Goal: Communication & Community: Answer question/provide support

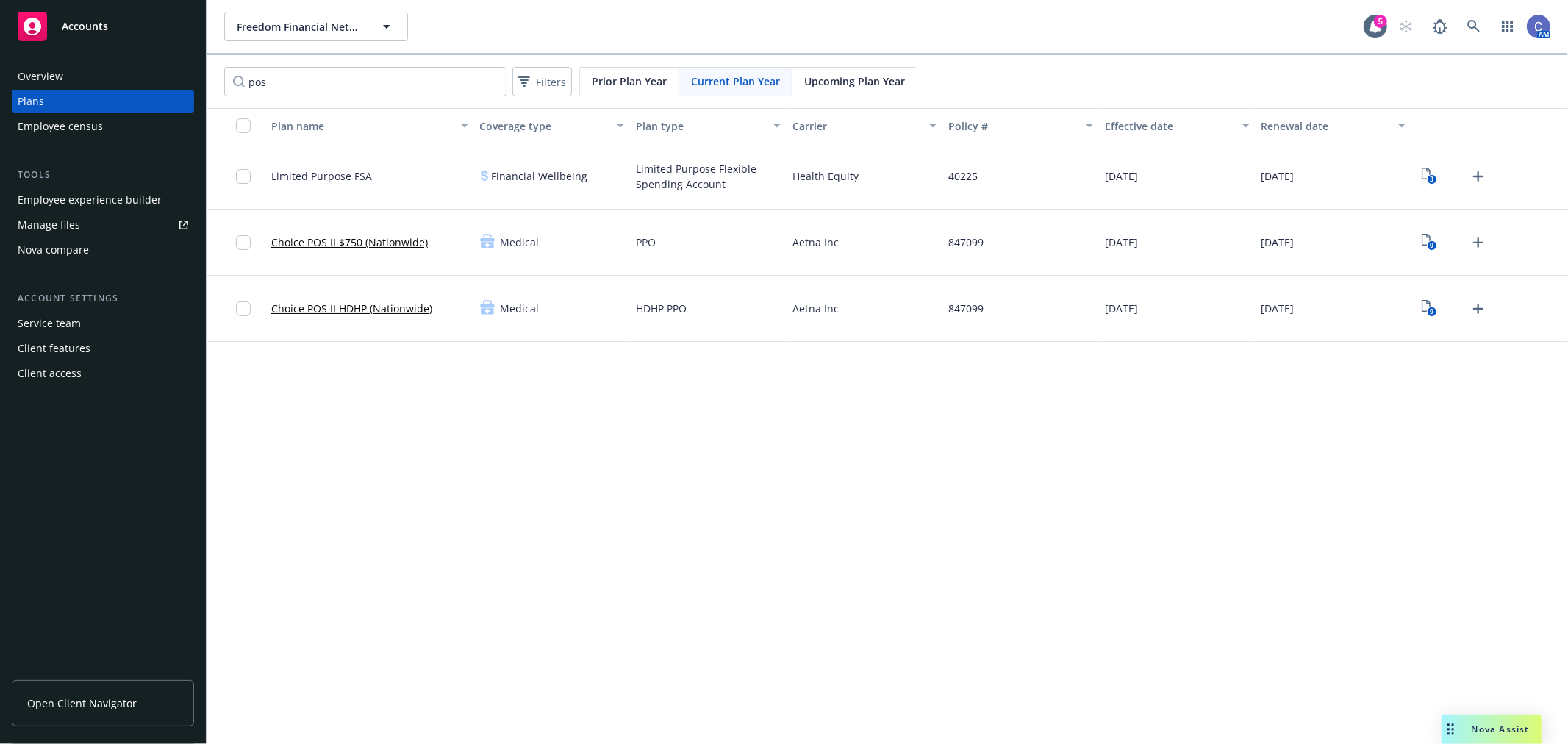
click at [71, 227] on div "Manage files" at bounding box center [49, 226] width 63 height 24
click at [280, 24] on span "Freedom Financial Network Funding, LLC" at bounding box center [300, 27] width 127 height 16
click at [285, 20] on span "Freedom Financial Network Funding, LLC" at bounding box center [300, 27] width 127 height 16
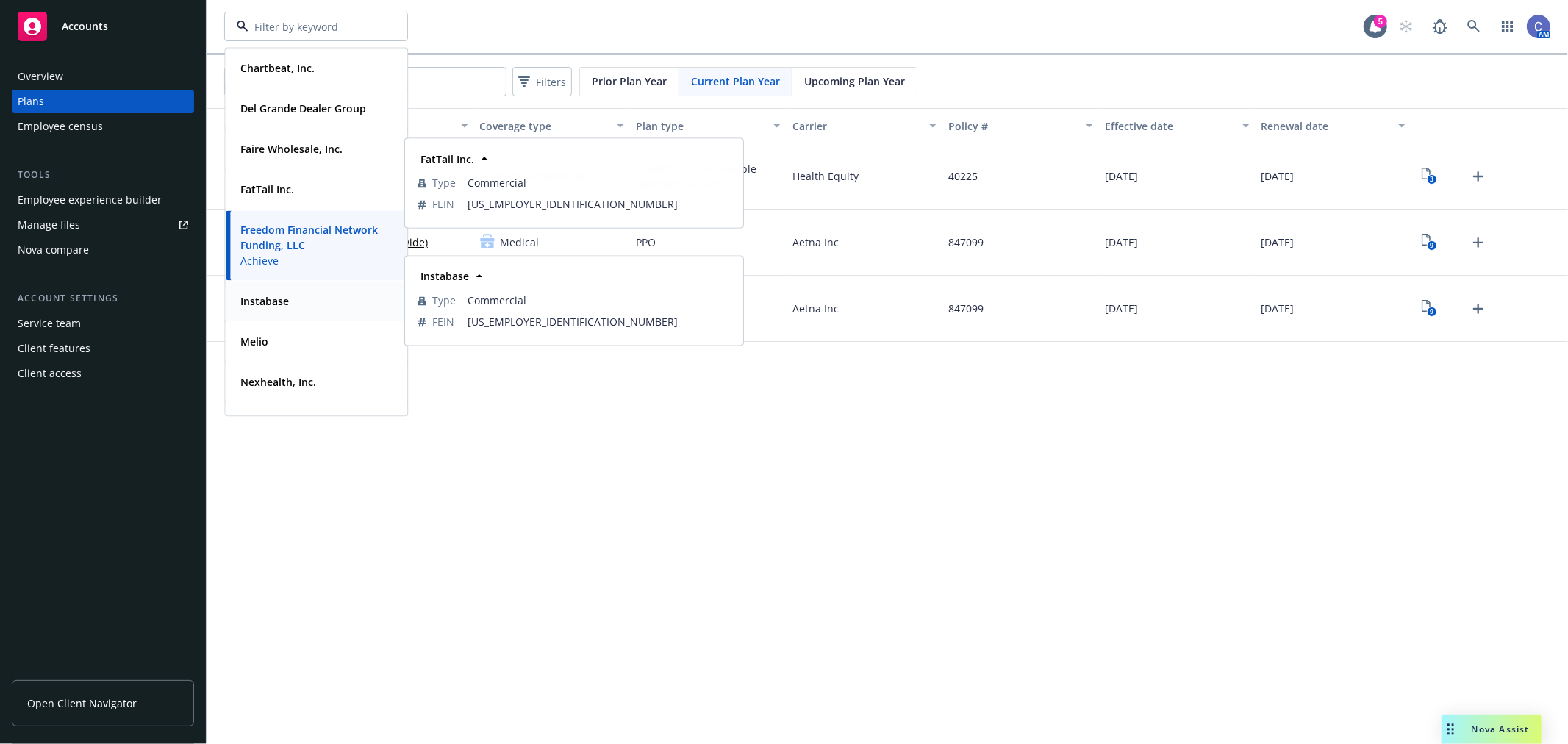
click at [287, 297] on strong "Instabase" at bounding box center [264, 301] width 49 height 14
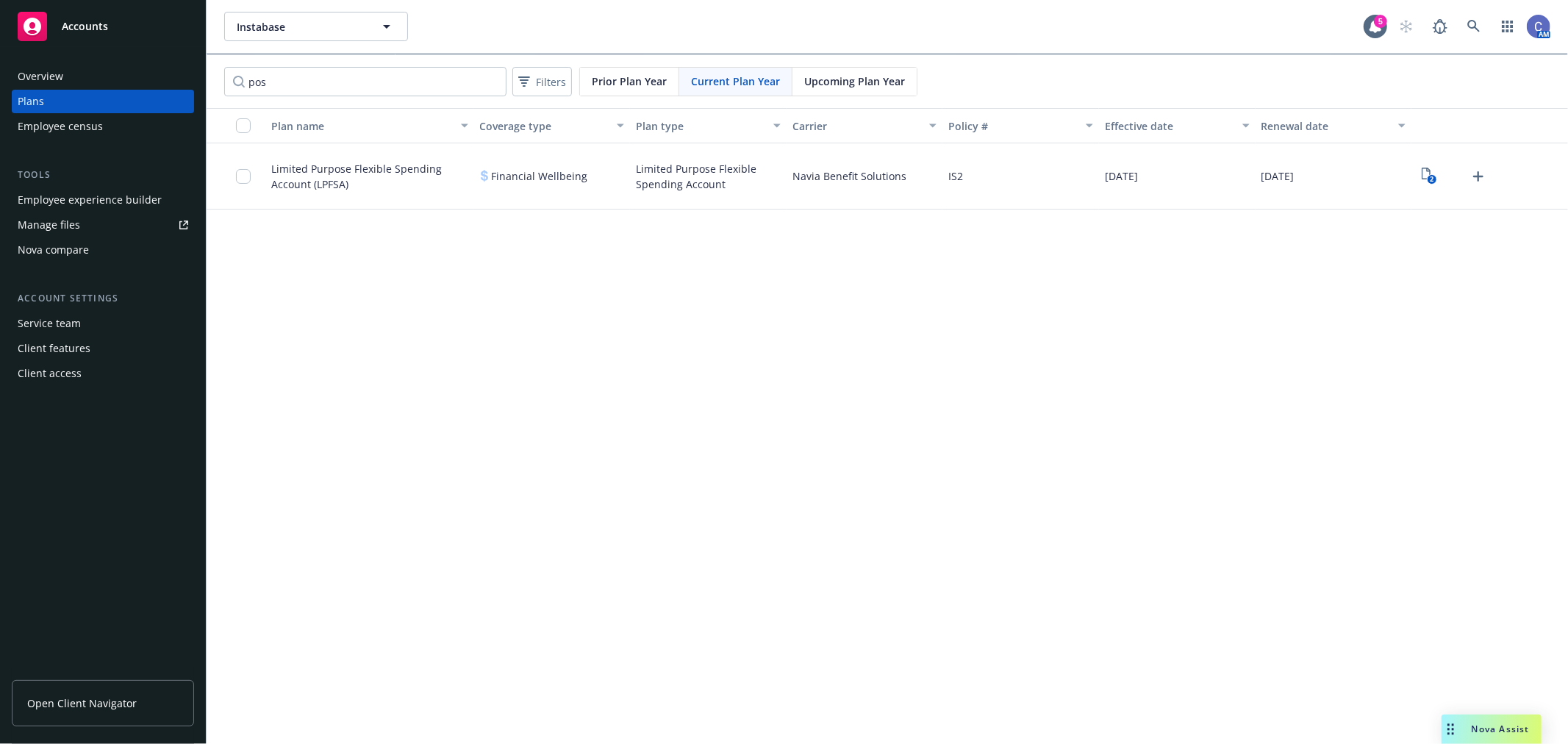
click at [137, 196] on div "Employee experience builder" at bounding box center [89, 200] width 144 height 24
click at [327, 35] on button "Instabase" at bounding box center [317, 27] width 184 height 29
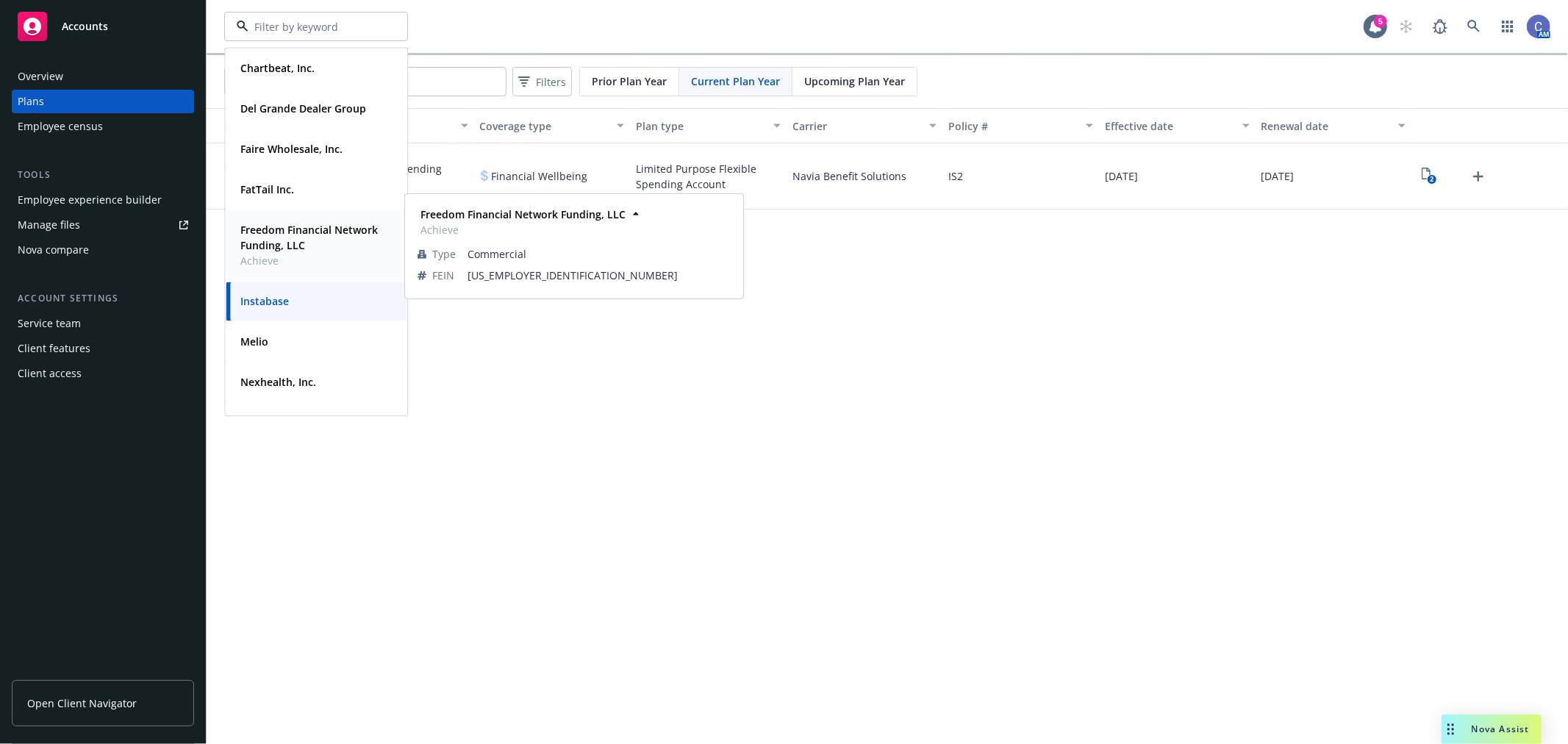
click at [301, 236] on strong "Freedom Financial Network Funding, LLC" at bounding box center [308, 238] width 137 height 29
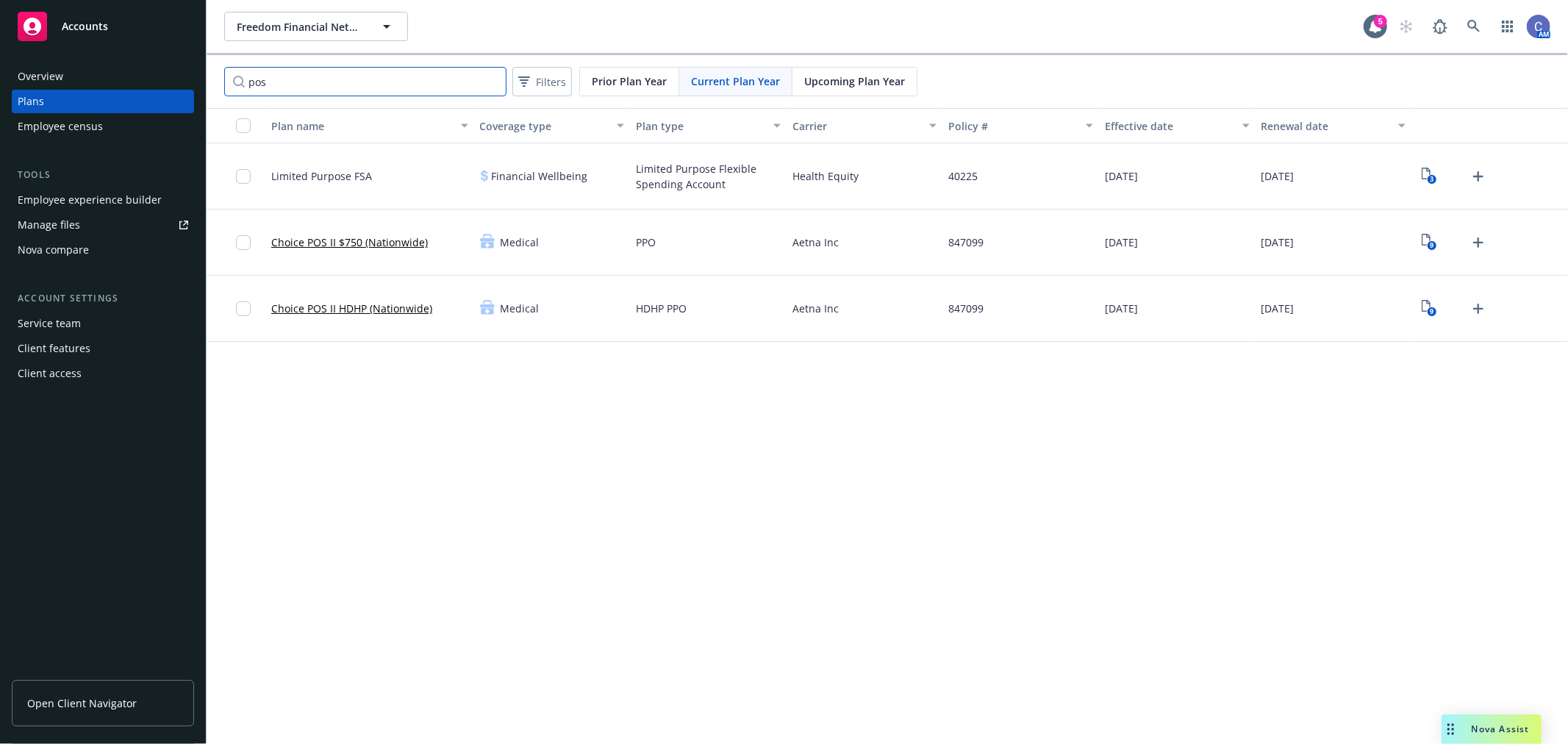
click at [337, 86] on input "pos" at bounding box center [365, 82] width 282 height 29
drag, startPoint x: 318, startPoint y: 81, endPoint x: 96, endPoint y: 79, distance: 222.0
click at [96, 79] on div "Accounts Overview Plans Employee census Tools Employee experience builder Manag…" at bounding box center [784, 372] width 1568 height 744
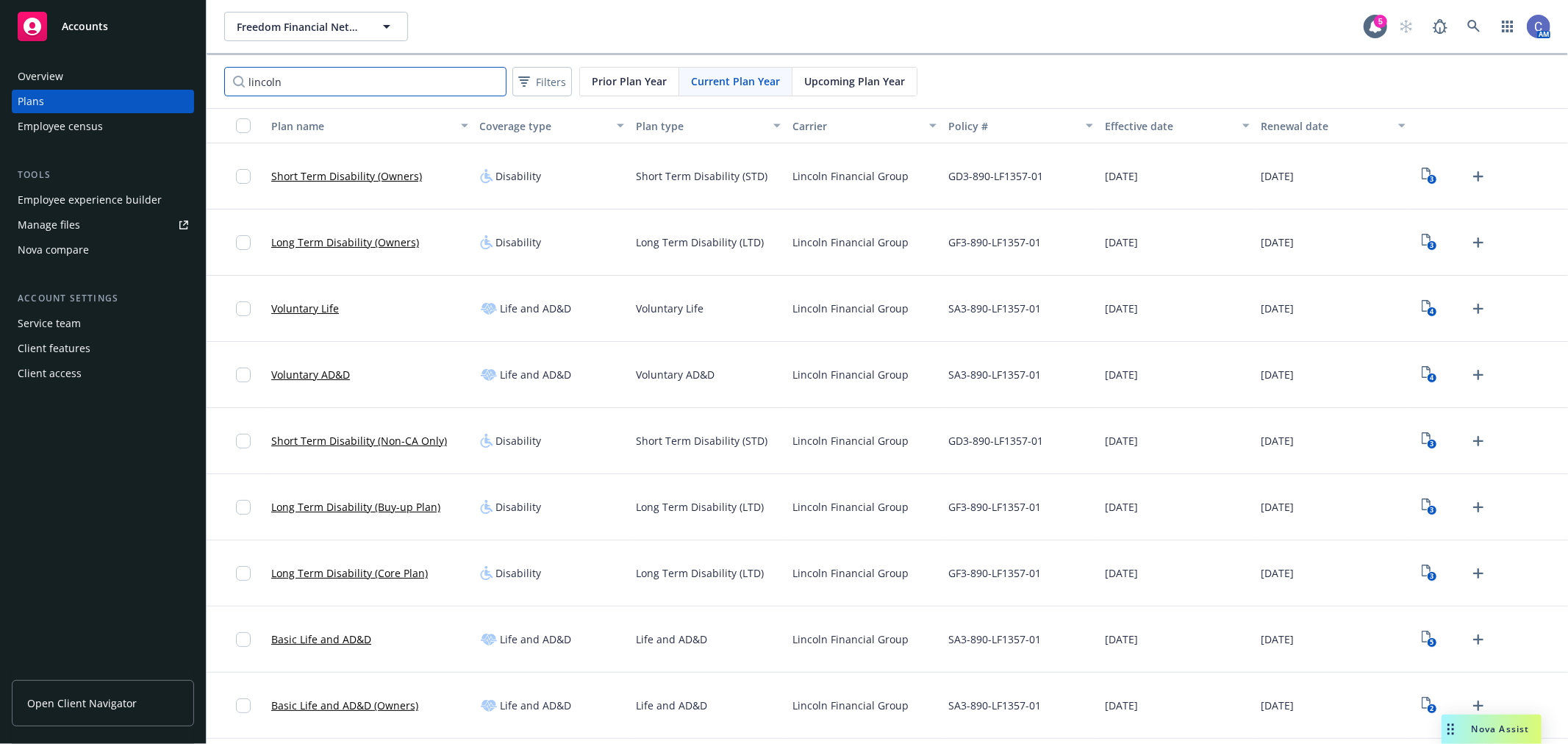
type input "lincoln"
click at [1426, 175] on rect "View Plan Documents" at bounding box center [1431, 180] width 9 height 9
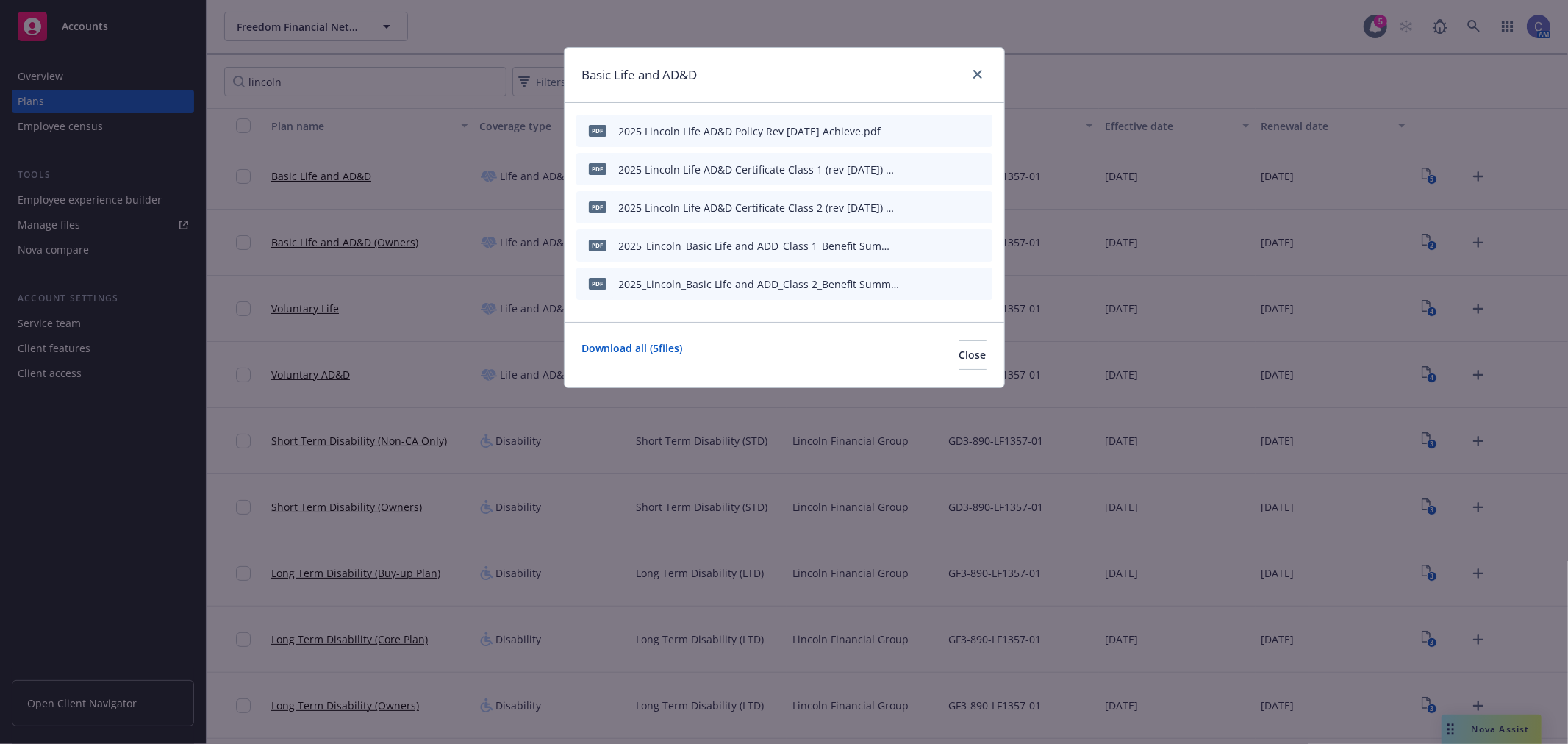
click at [959, 244] on icon "preview file" at bounding box center [954, 244] width 13 height 10
click at [959, 281] on icon "preview file" at bounding box center [954, 283] width 13 height 10
click at [959, 353] on span "Close" at bounding box center [973, 355] width 28 height 14
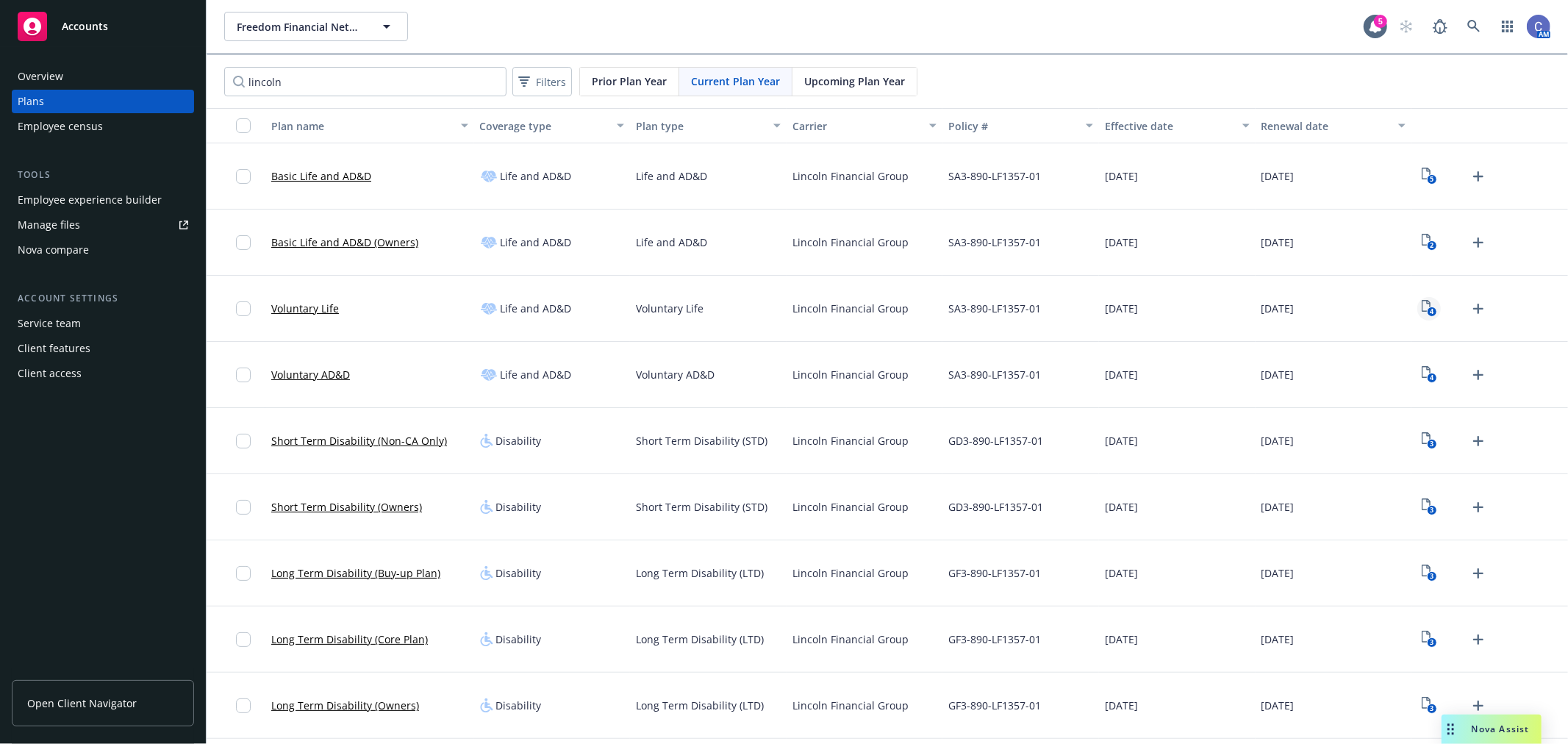
click at [1427, 315] on link "4" at bounding box center [1429, 309] width 24 height 24
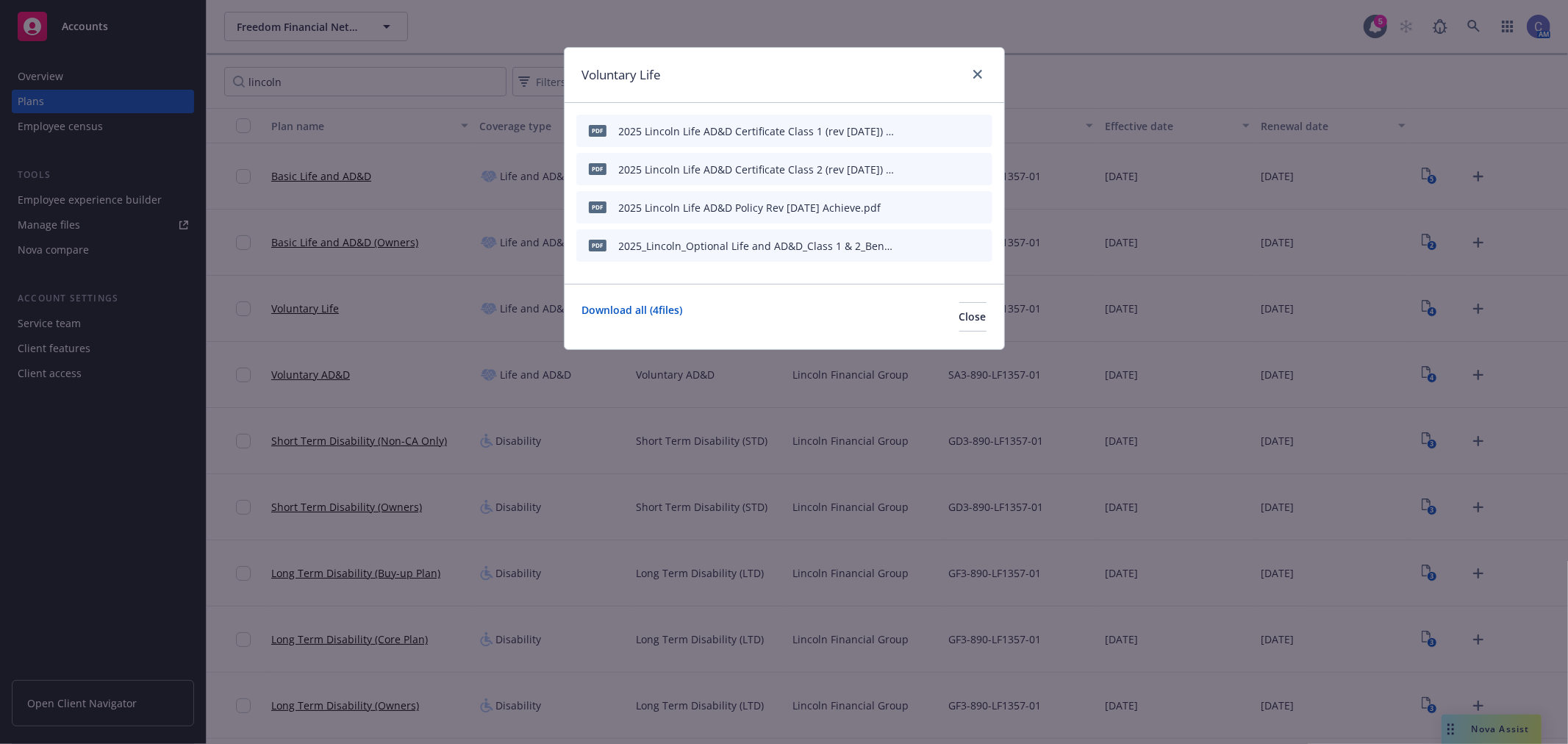
click at [951, 245] on icon "preview file" at bounding box center [954, 244] width 13 height 10
click at [908, 244] on icon "button" at bounding box center [907, 247] width 7 height 7
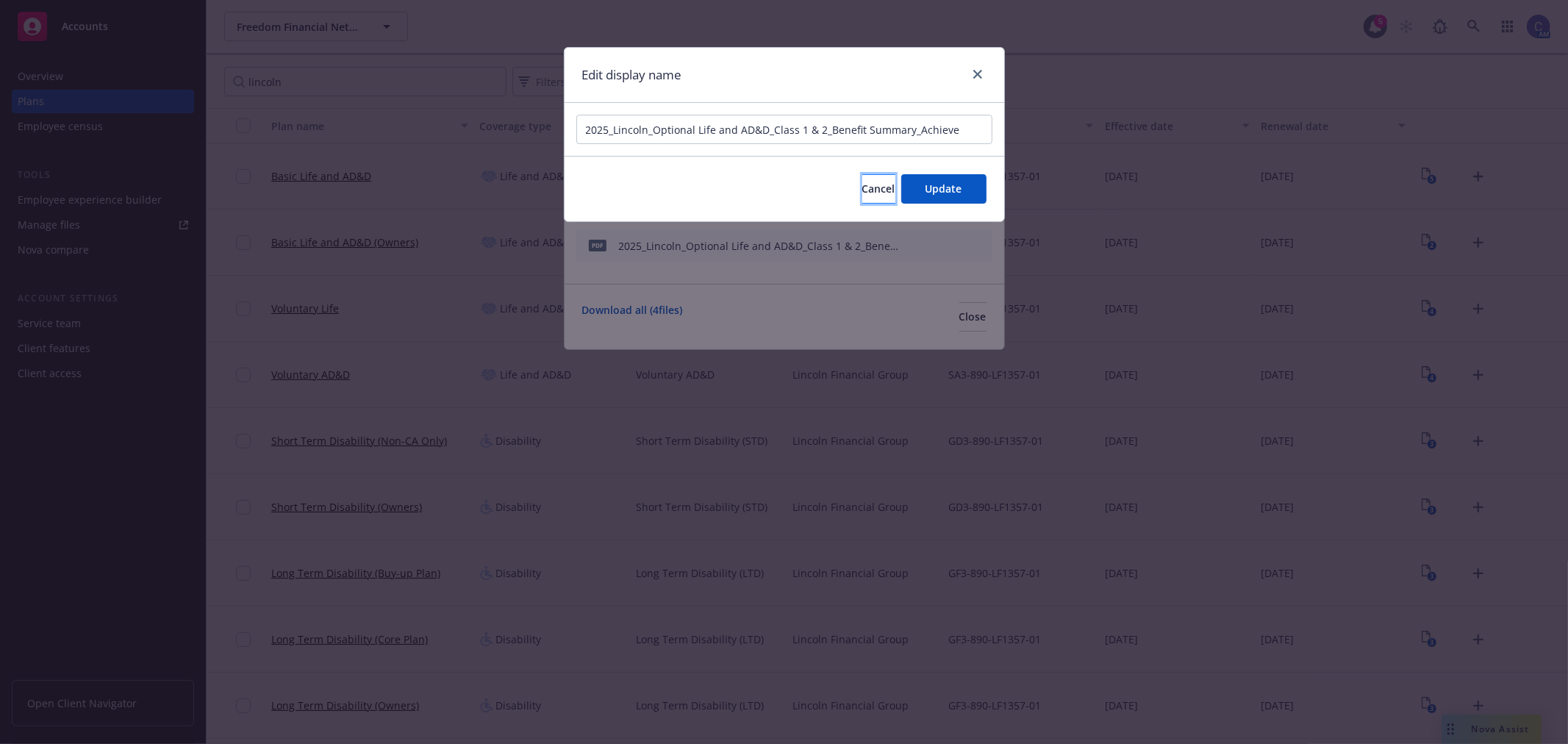
click at [862, 192] on span "Cancel" at bounding box center [879, 188] width 33 height 14
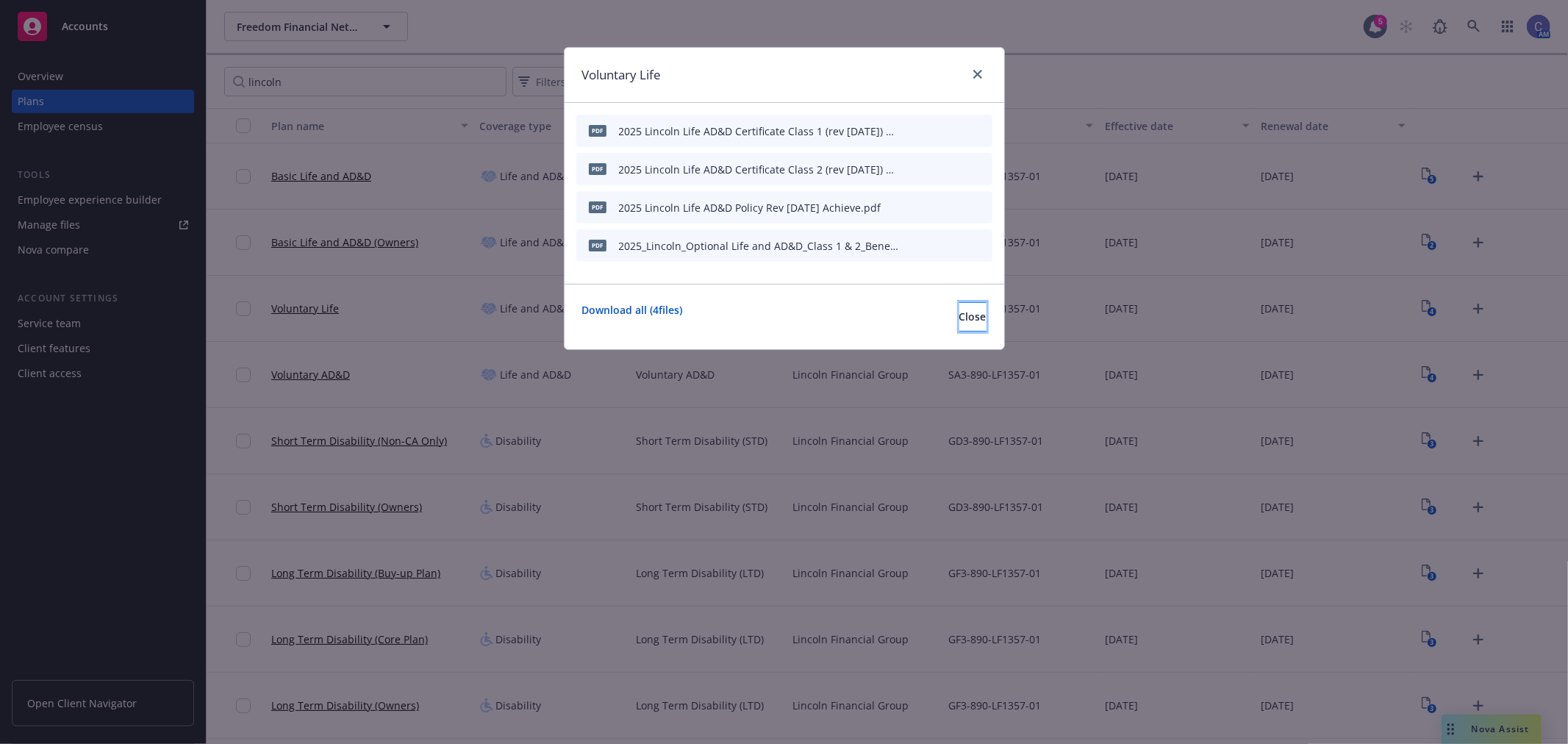
click at [959, 322] on button "Close" at bounding box center [973, 317] width 28 height 29
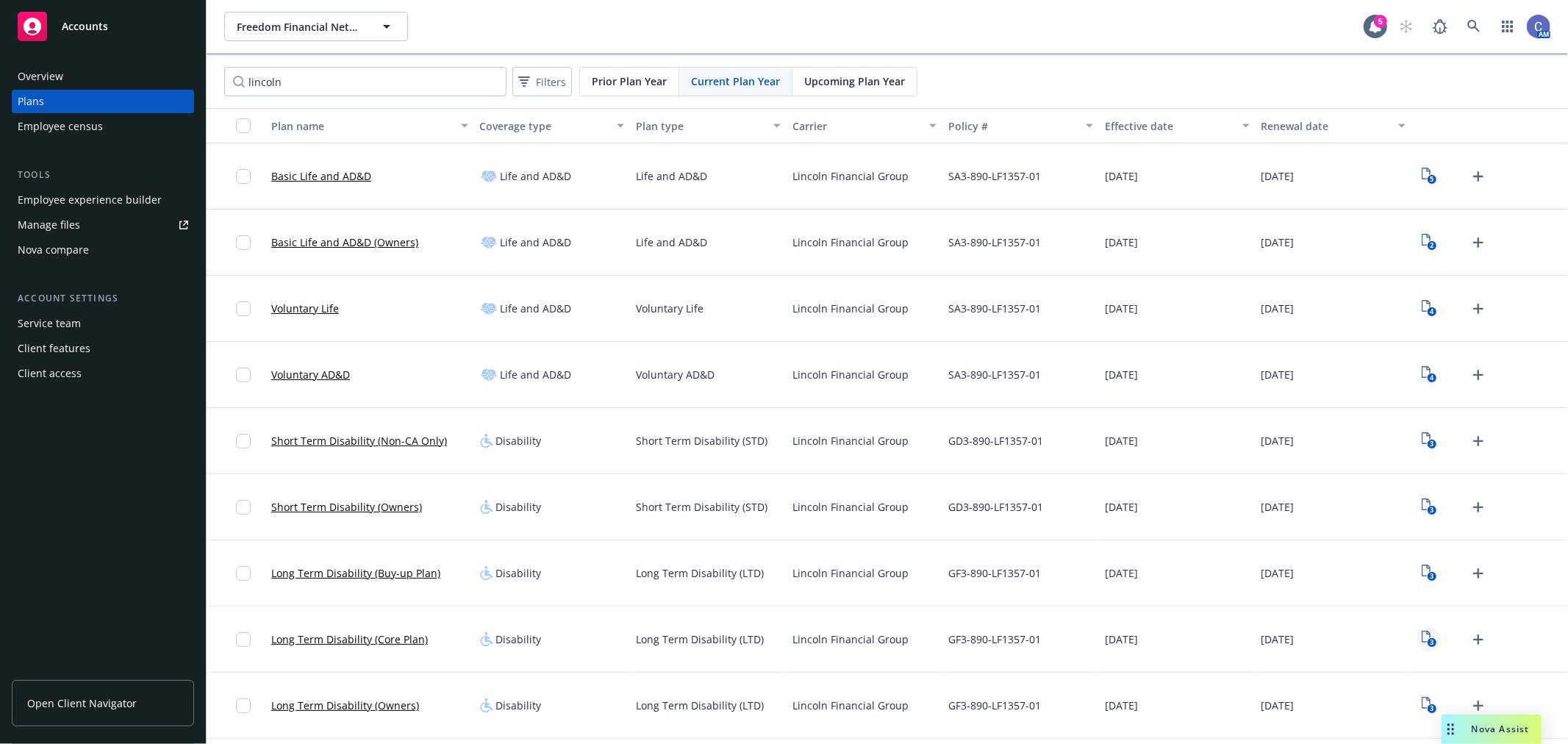
click at [1430, 640] on text "3" at bounding box center [1432, 643] width 4 height 9
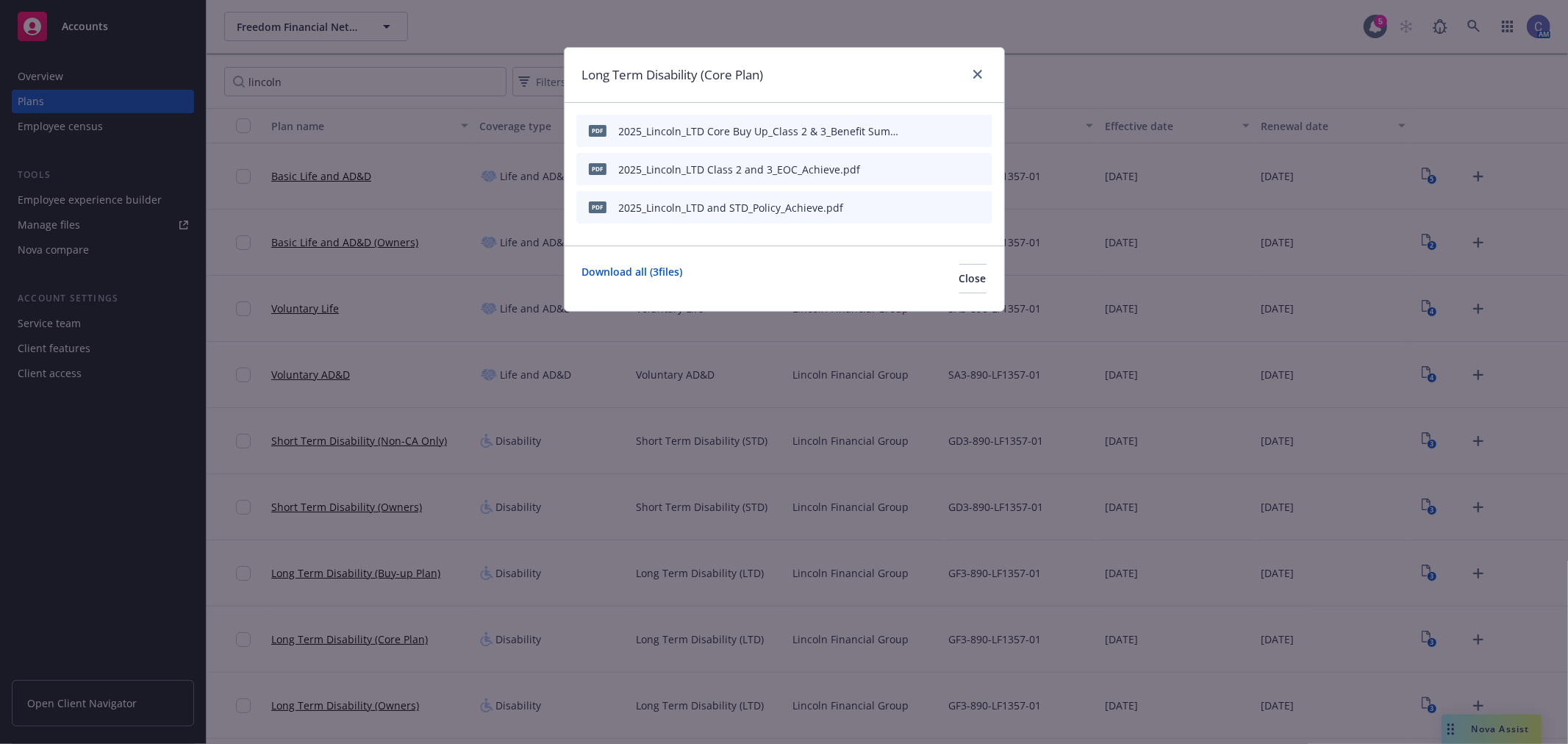
click at [956, 134] on button at bounding box center [956, 131] width 13 height 16
click at [952, 130] on icon "preview file" at bounding box center [954, 130] width 13 height 10
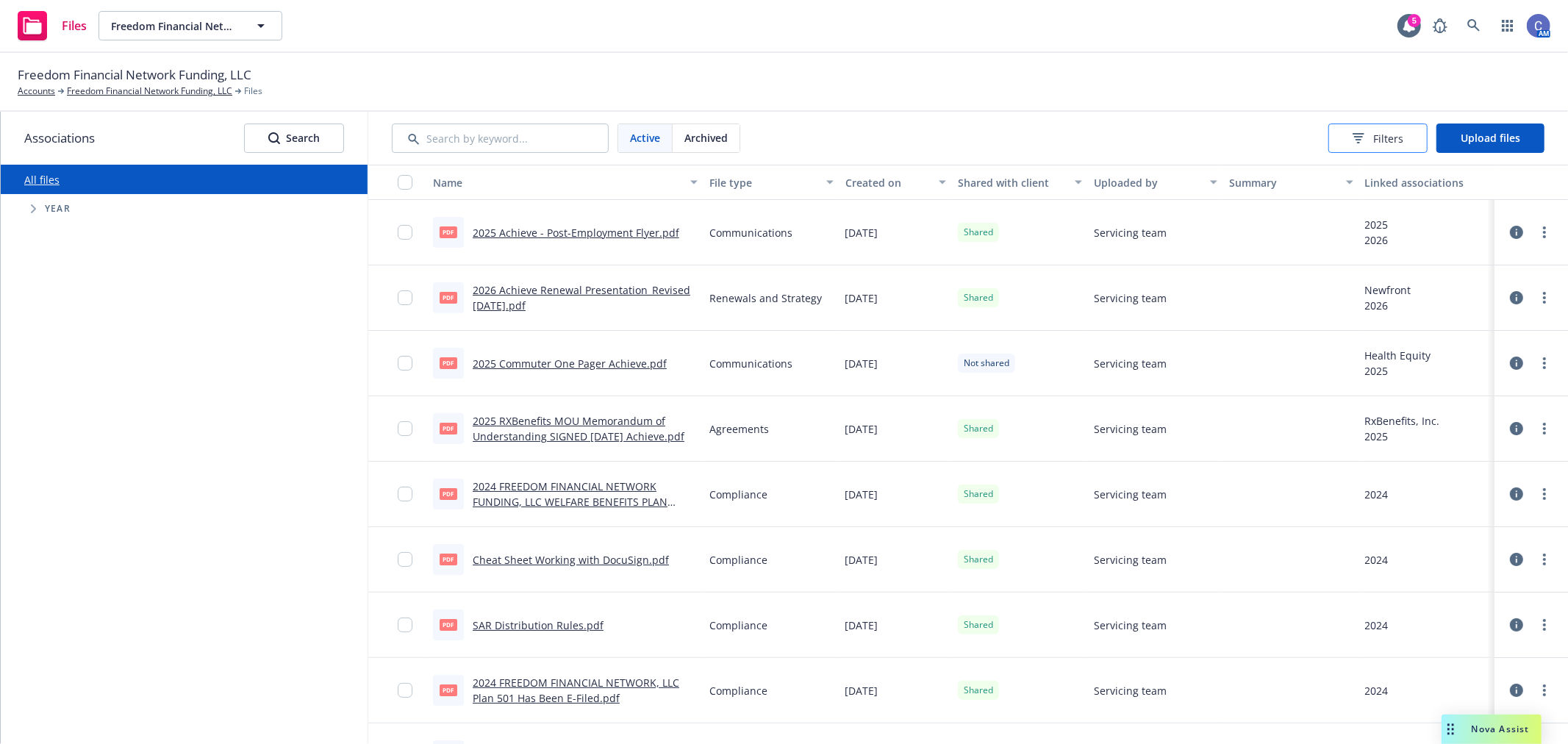
click at [1401, 135] on span "Filters" at bounding box center [1388, 138] width 30 height 16
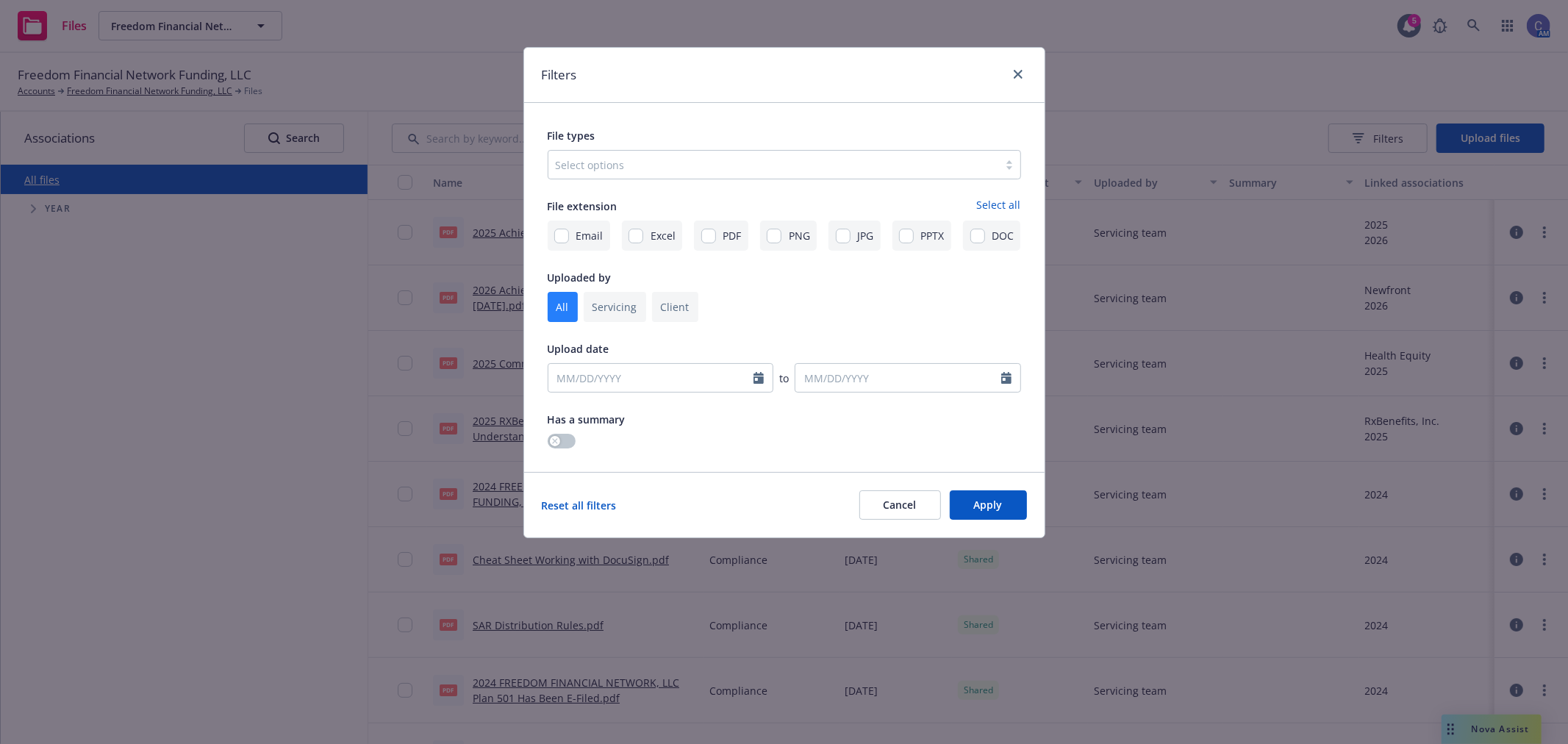
click at [886, 180] on div "File types Select options File extension Select all Email Excel PDF PNG JPG PPT…" at bounding box center [784, 287] width 473 height 322
click at [1010, 160] on div at bounding box center [1009, 165] width 22 height 12
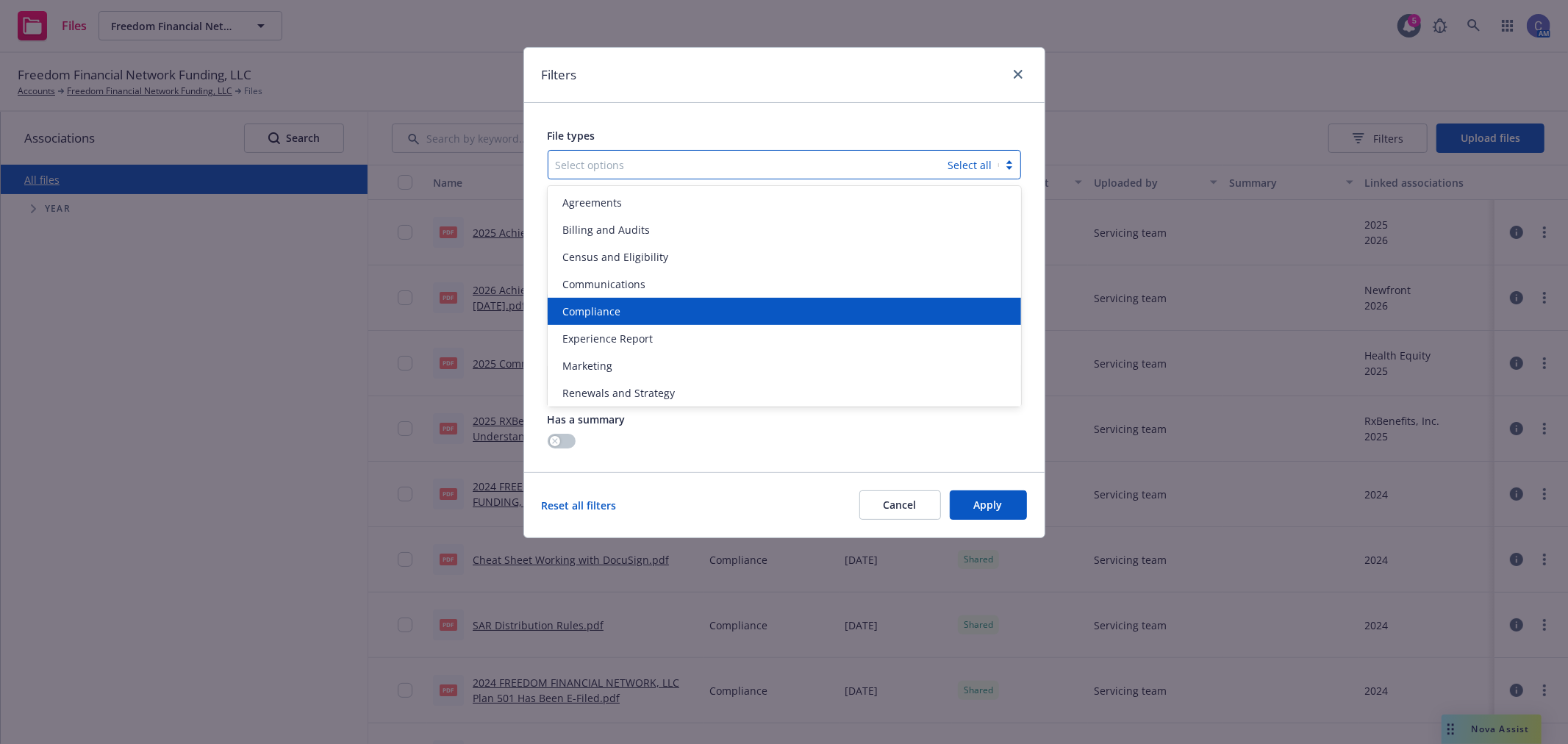
click at [745, 306] on div "Compliance" at bounding box center [784, 311] width 455 height 16
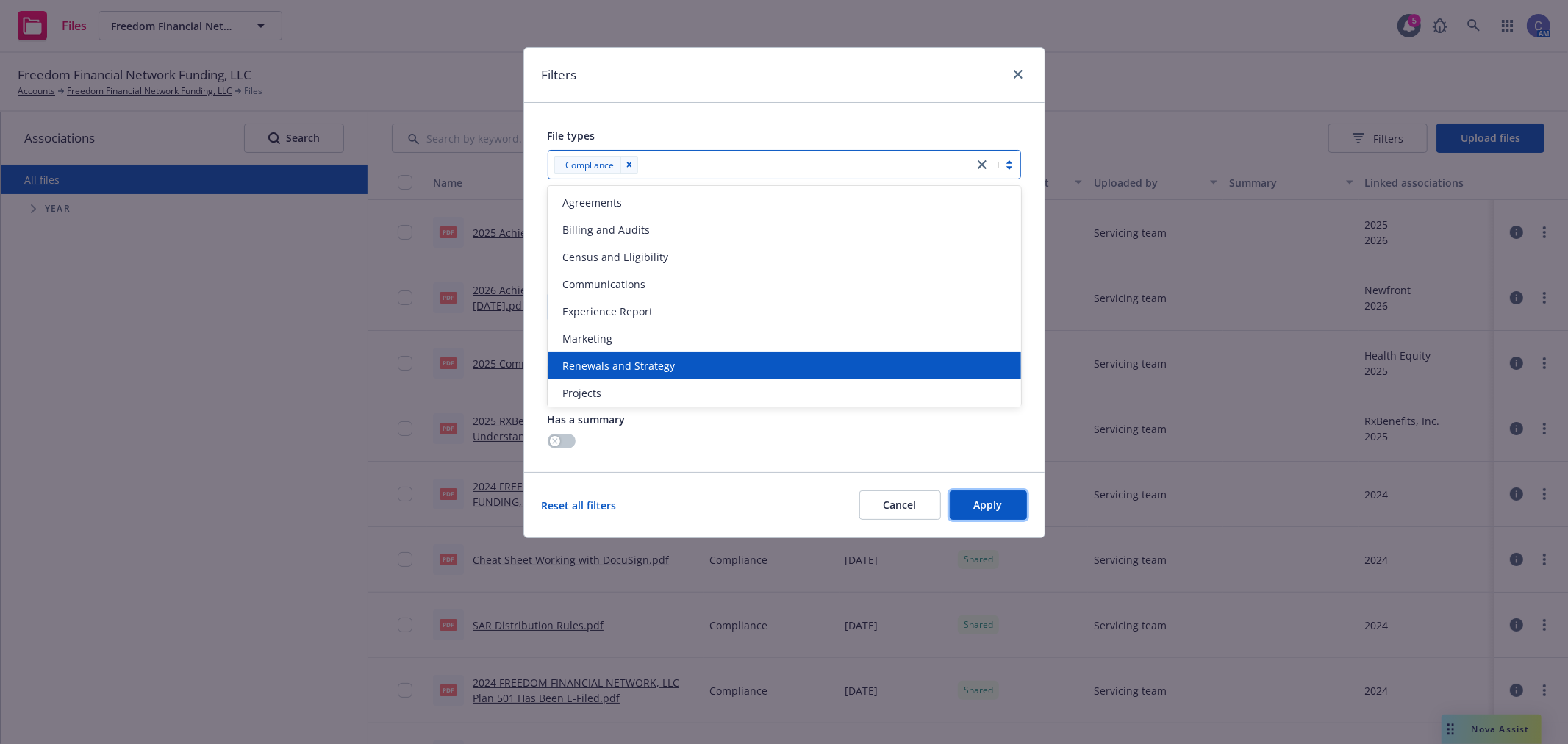
click at [987, 500] on span "Apply" at bounding box center [987, 505] width 29 height 14
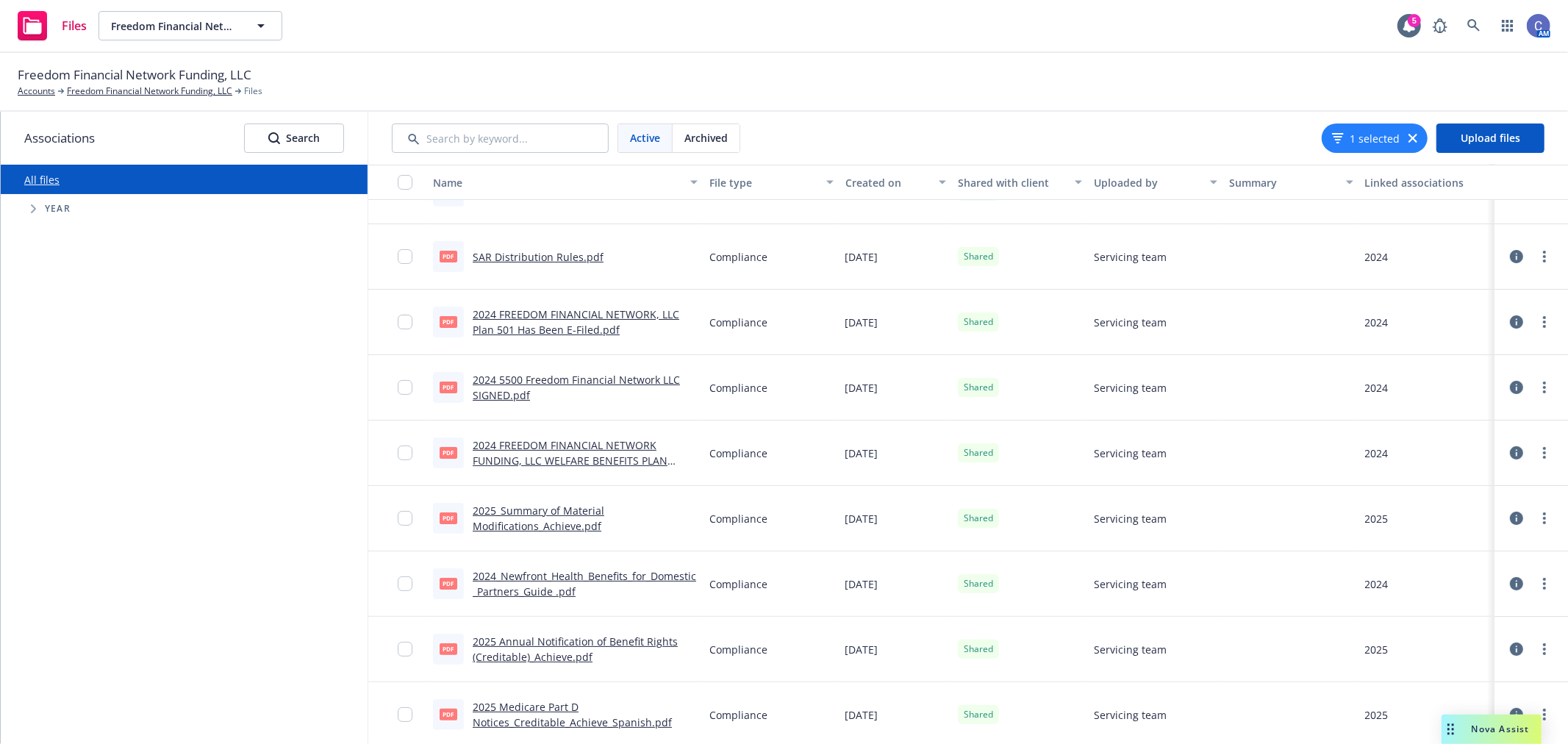
scroll to position [239, 0]
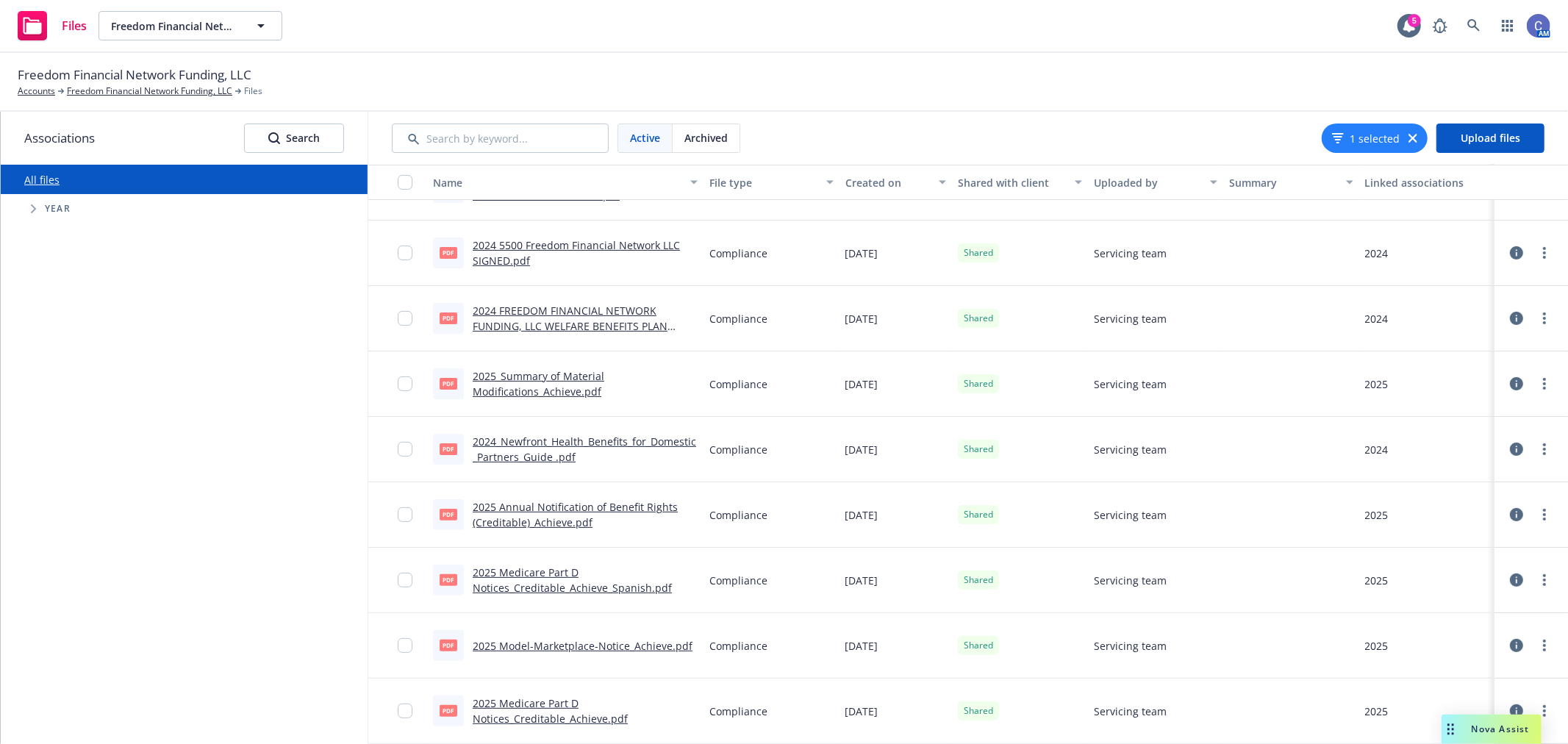
click at [540, 702] on link "2025 Medicare Part D Notices_Creditable_Achieve.pdf" at bounding box center [550, 711] width 156 height 29
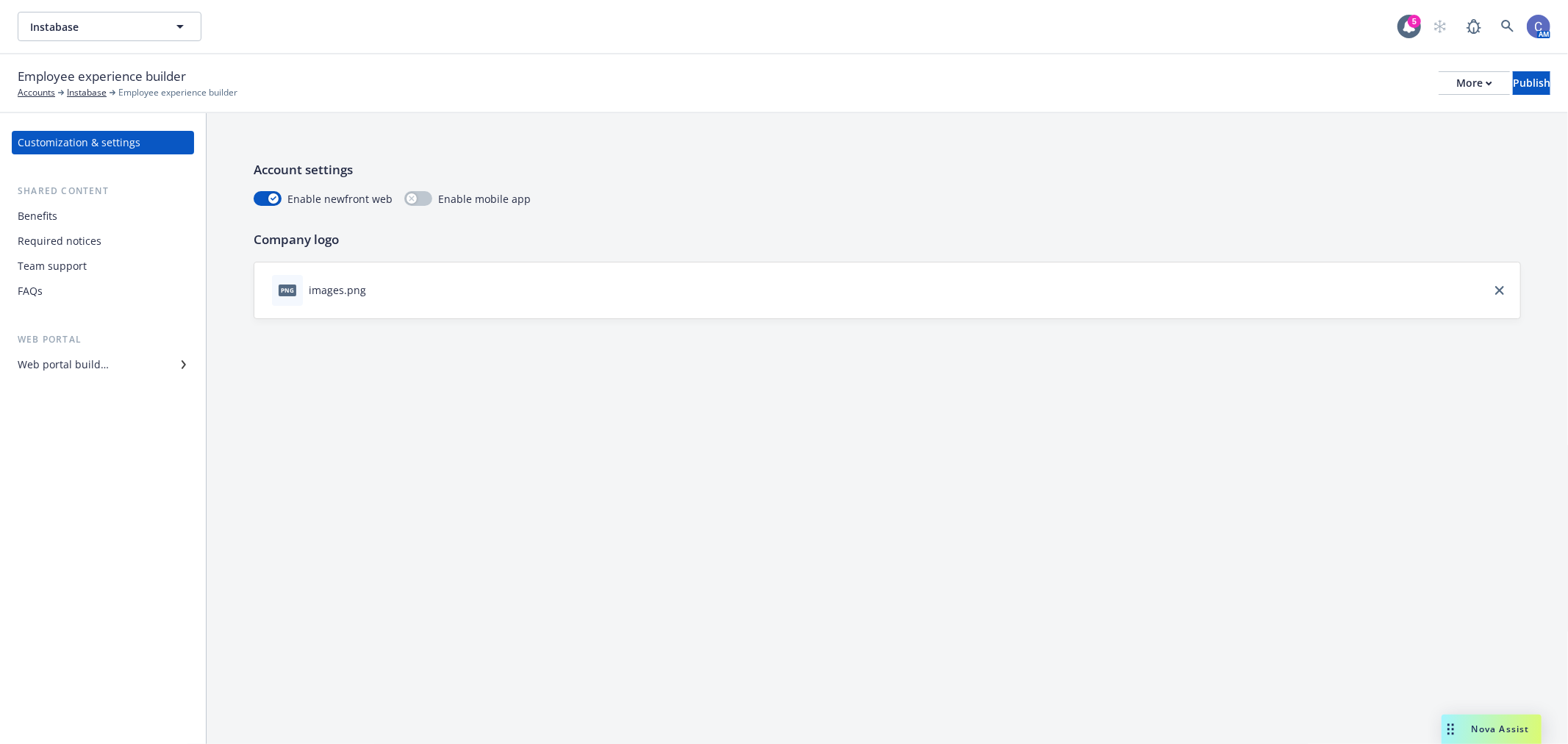
click at [81, 366] on div "Web portal builder" at bounding box center [63, 365] width 91 height 24
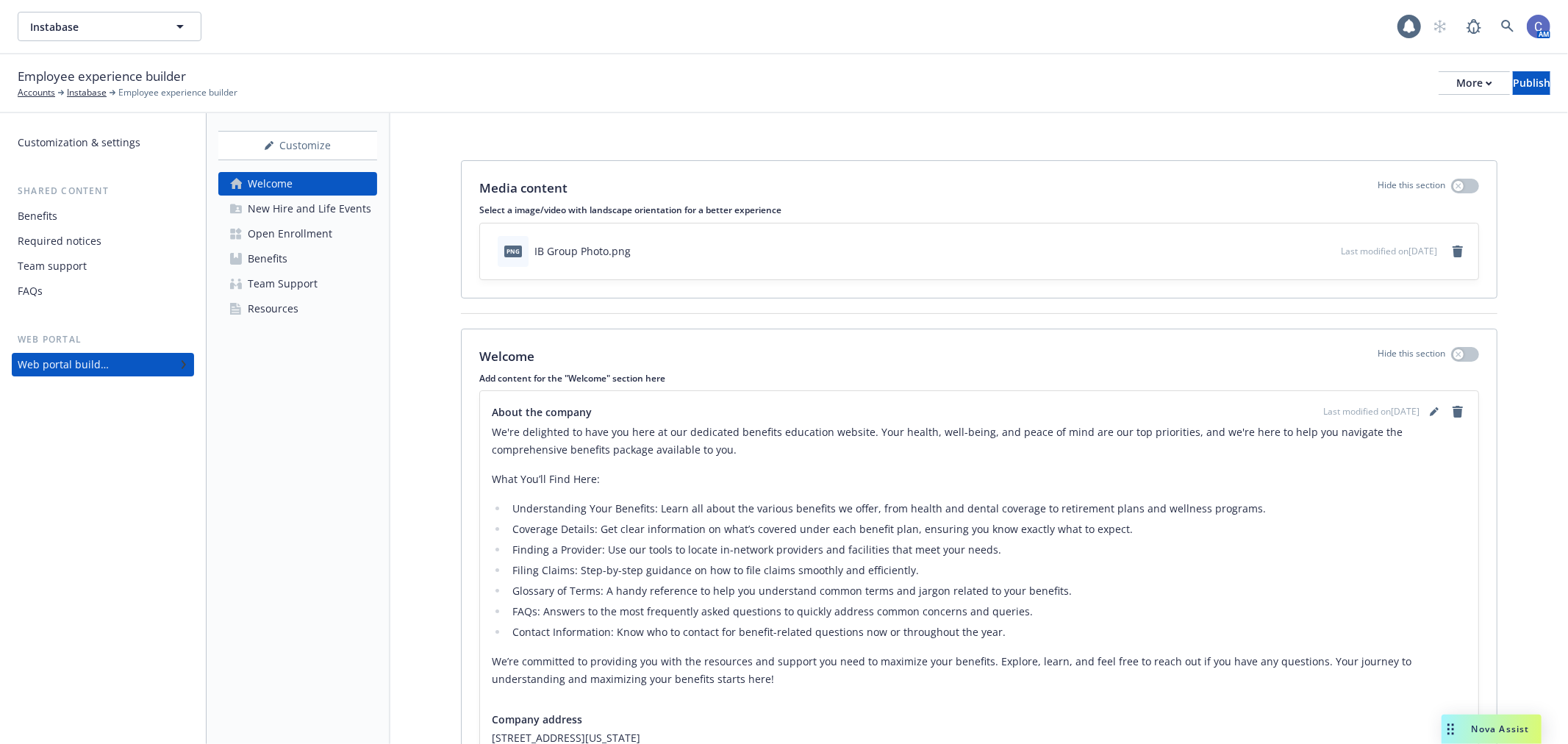
click at [287, 237] on div "Open Enrollment" at bounding box center [290, 234] width 85 height 24
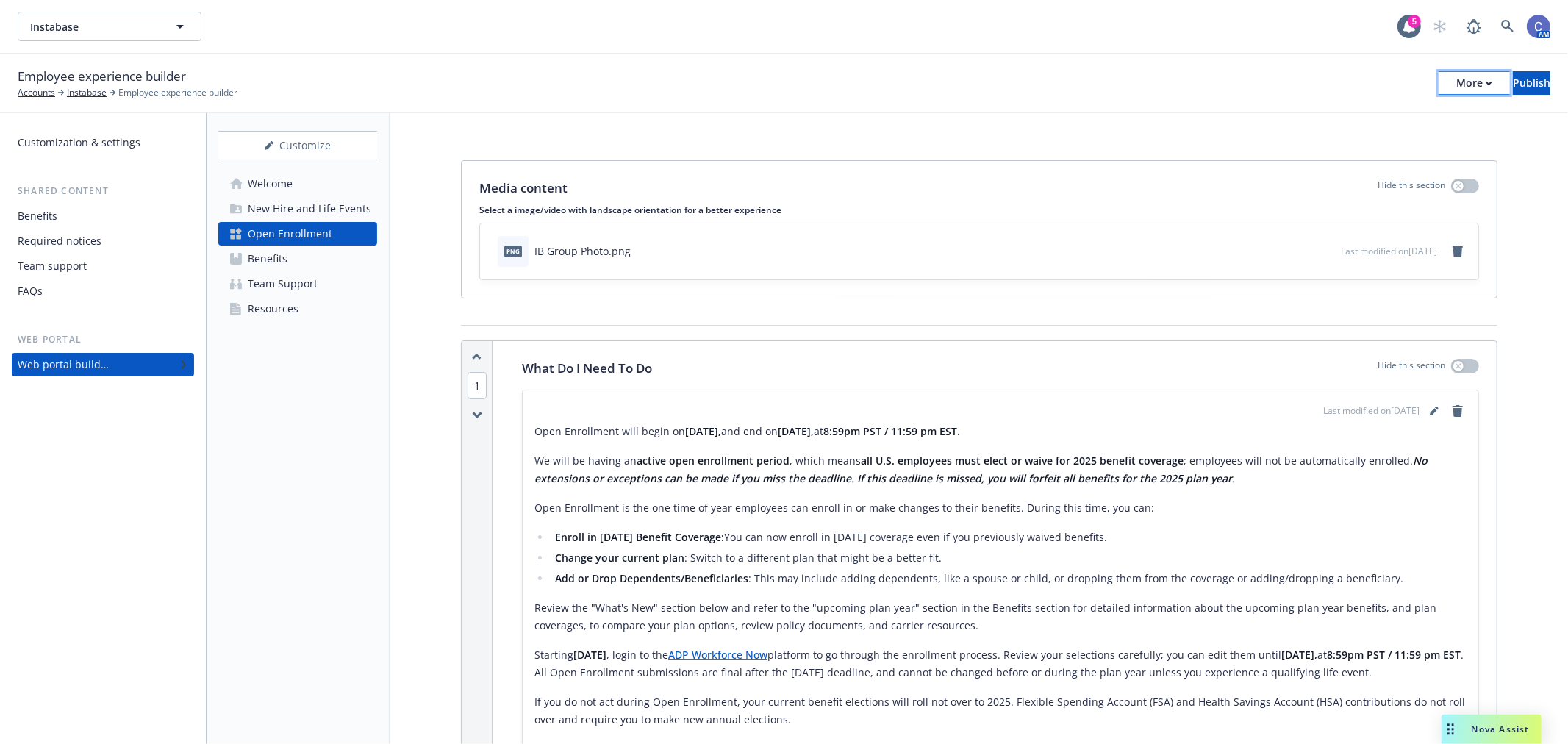
click at [1456, 72] on div "More" at bounding box center [1473, 83] width 36 height 22
click at [1338, 113] on link "Copy preview link" at bounding box center [1353, 116] width 217 height 29
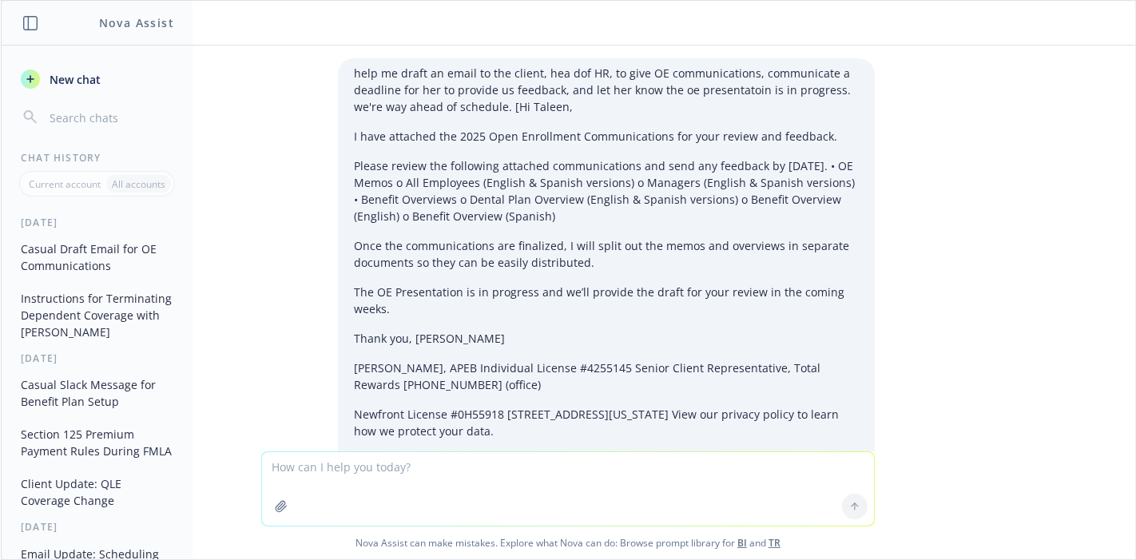
click at [513, 481] on textarea at bounding box center [568, 488] width 612 height 73
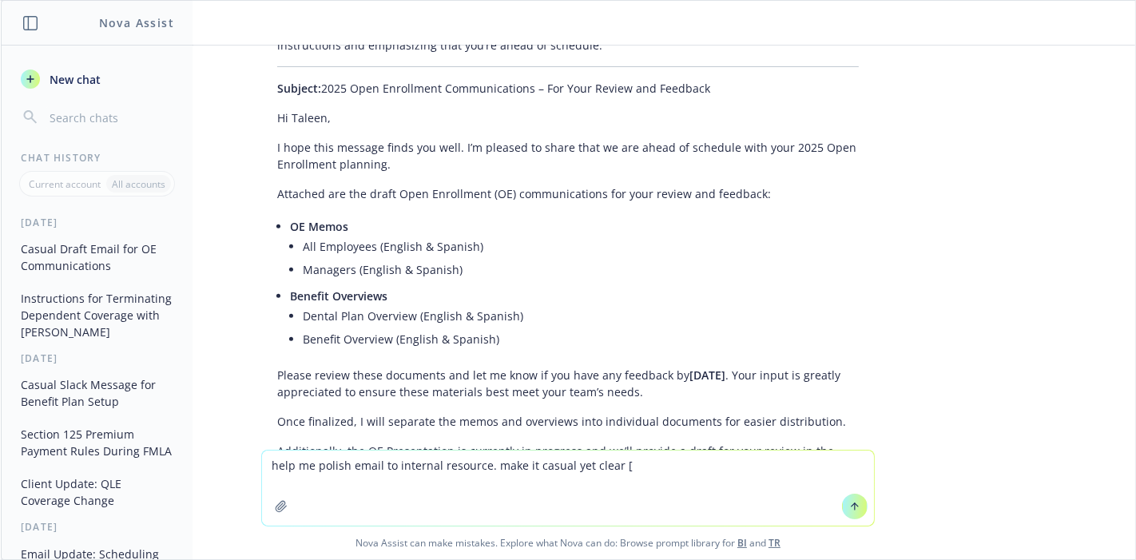
paste textarea "Lo Ipsumdol, Sita 58908896 con adip elitseddo ei temporin Utlabore Etdolor MA a…"
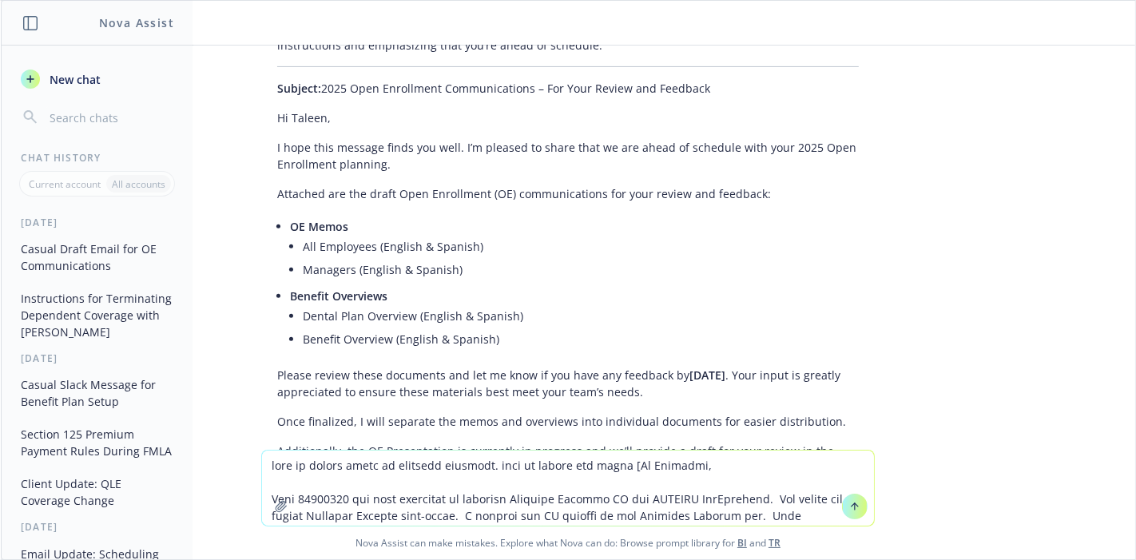
scroll to position [105, 0]
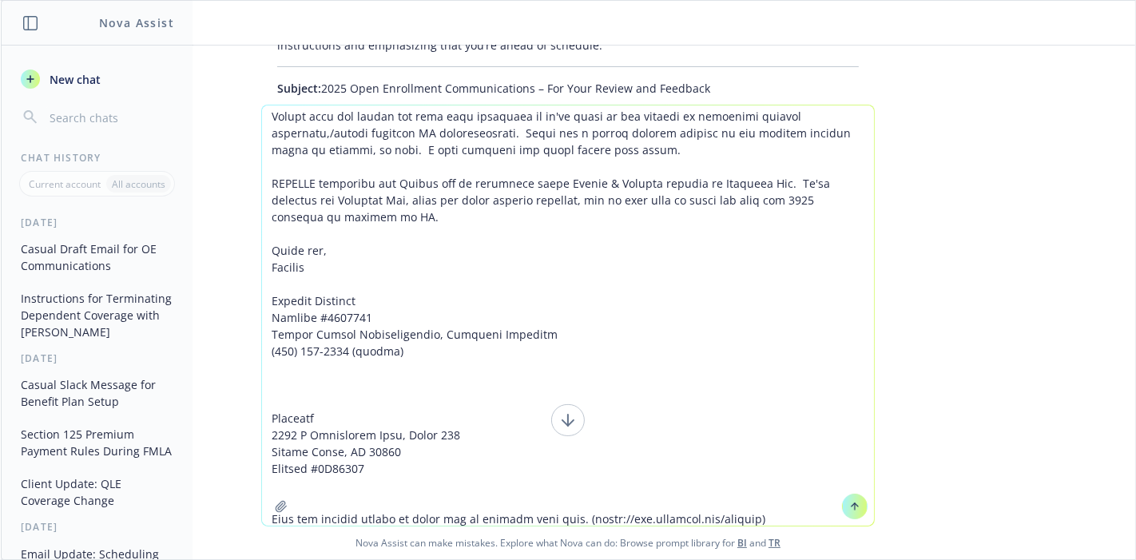
type textarea "lore ip dolors ametc ad elitsedd eiusmodt. inci ut labore etd magna [Al Enimadm…"
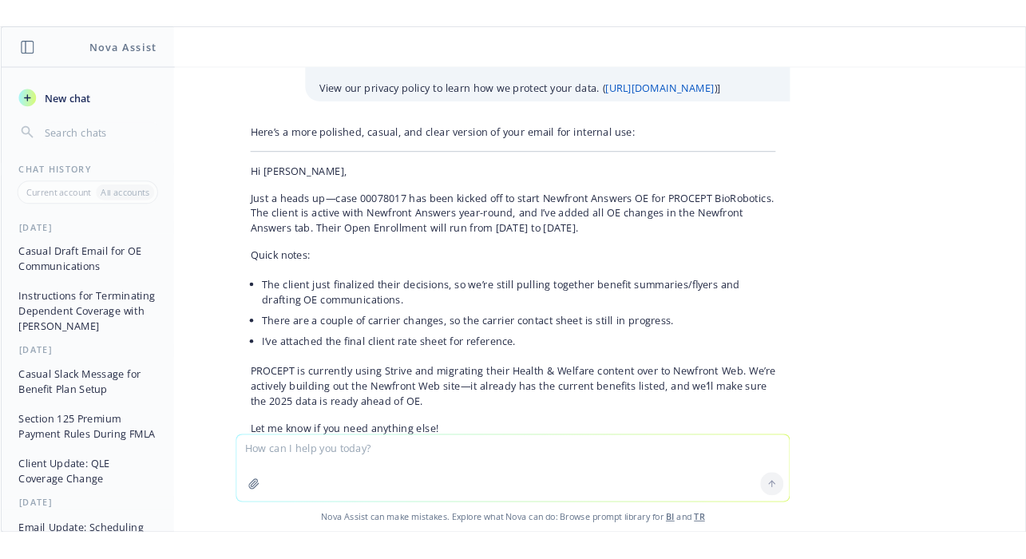
scroll to position [2510, 0]
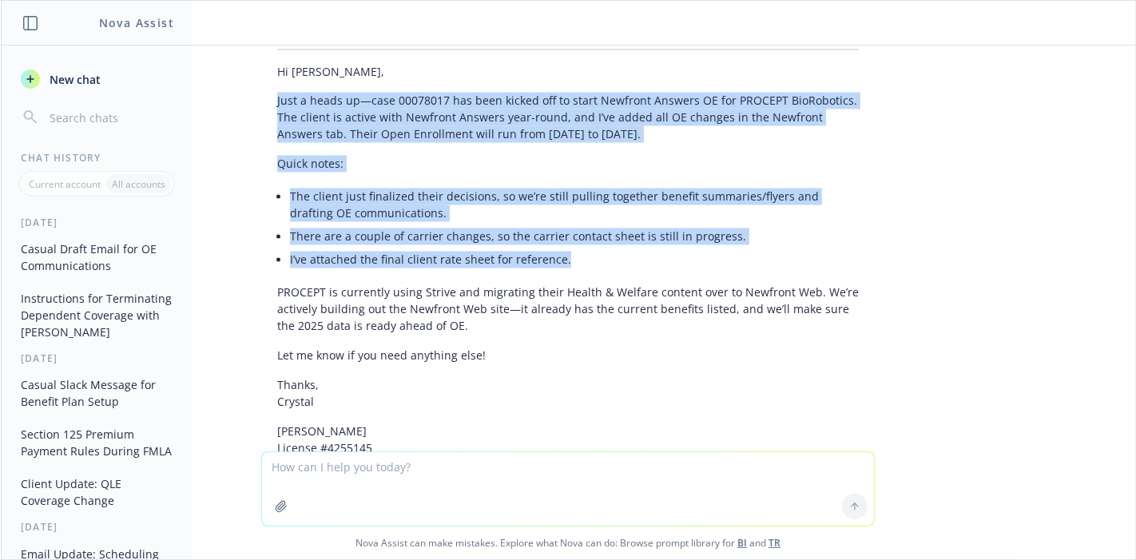
drag, startPoint x: 568, startPoint y: 265, endPoint x: 215, endPoint y: 117, distance: 382.7
click at [215, 117] on div "help me draft an email to the client, hea dof HR, to give OE communications, co…" at bounding box center [568, 249] width 1134 height 406
copy div "Just a heads up—case 00078017 has been kicked off to start Newfront Answers OE …"
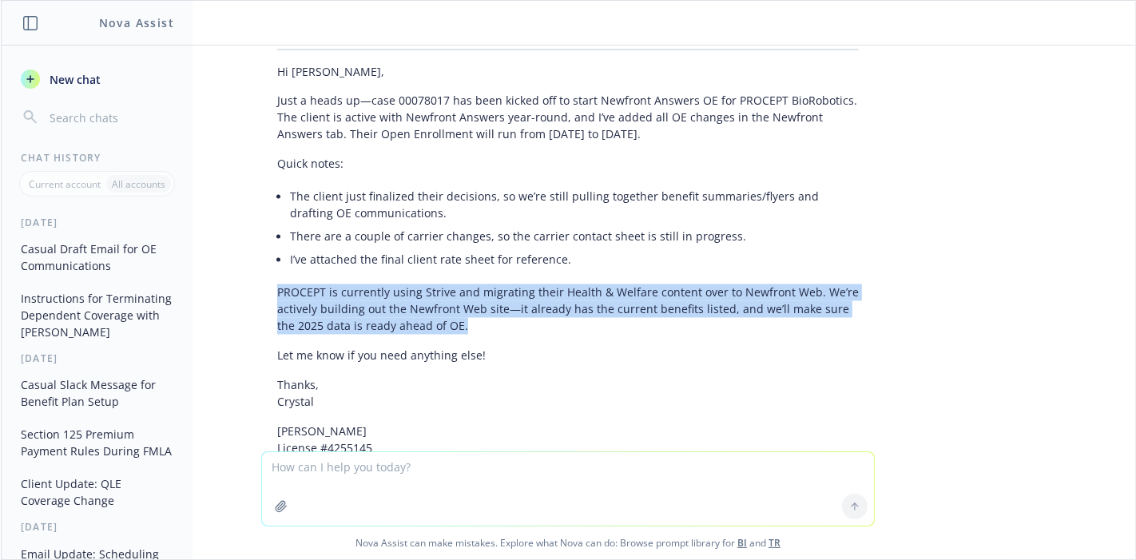
drag, startPoint x: 444, startPoint y: 337, endPoint x: 245, endPoint y: 313, distance: 200.3
click at [248, 313] on div "Here’s a more polished, casual, and clear version of your email for internal us…" at bounding box center [567, 340] width 639 height 652
